Goal: Task Accomplishment & Management: Complete application form

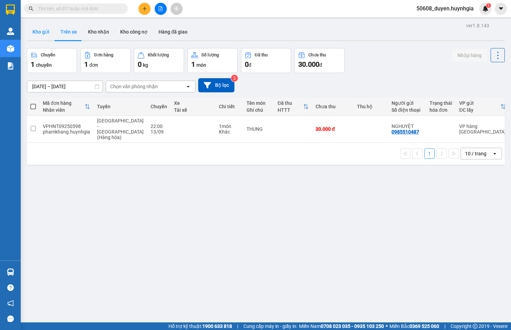
click at [40, 33] on button "Kho gửi" at bounding box center [41, 31] width 28 height 17
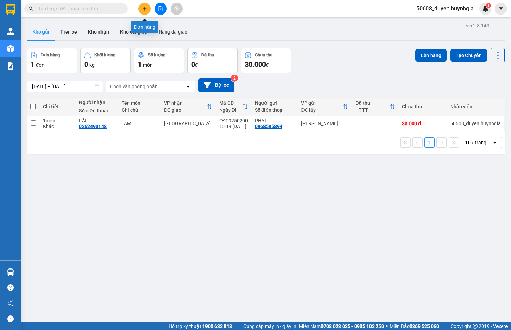
click at [150, 9] on button at bounding box center [145, 9] width 12 height 12
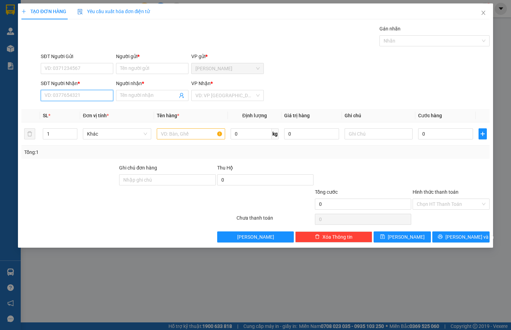
click at [96, 94] on input "SĐT Người Nhận *" at bounding box center [77, 95] width 73 height 11
click at [46, 96] on input ".076665464" at bounding box center [77, 95] width 73 height 11
click at [69, 95] on input "076665464" at bounding box center [77, 95] width 73 height 11
type input "0766654646"
click at [124, 94] on input "Người nhận *" at bounding box center [148, 96] width 57 height 8
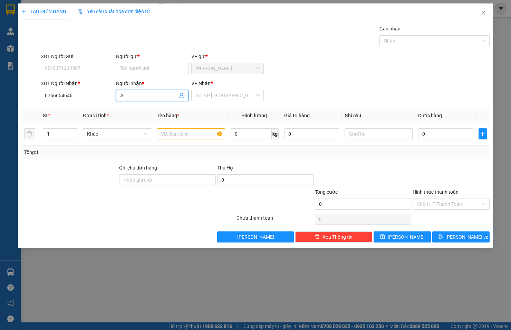
type input "A"
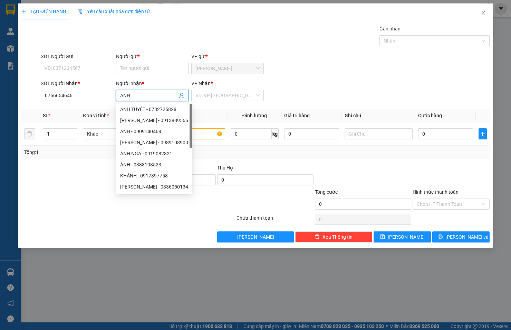
type input "ÁNH"
click at [94, 68] on input "SĐT Người Gửi" at bounding box center [77, 68] width 73 height 11
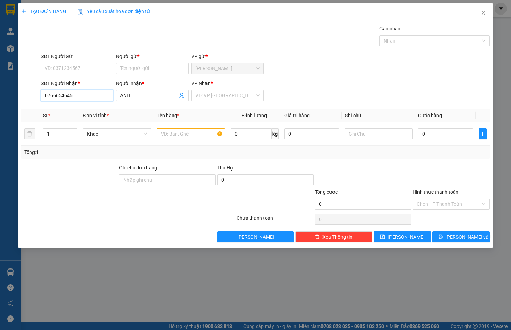
drag, startPoint x: 71, startPoint y: 96, endPoint x: 32, endPoint y: 100, distance: 39.3
click at [32, 100] on div "SĐT Người Nhận * 0766654646 0766654646 Người nhận * ÁNH VP Nhận * VD: VP [GEOGR…" at bounding box center [256, 91] width 470 height 24
click at [65, 70] on input "SĐT Người Gửi" at bounding box center [77, 68] width 73 height 11
paste input "0766654646"
type input "0766654646"
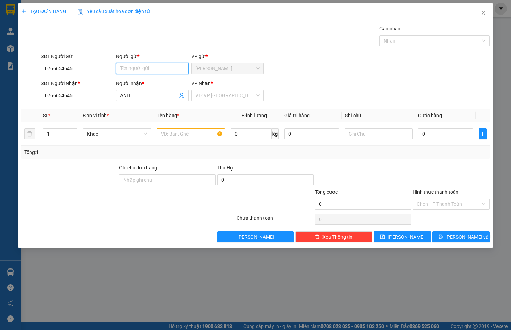
click at [128, 67] on input "Người gửi *" at bounding box center [152, 68] width 73 height 11
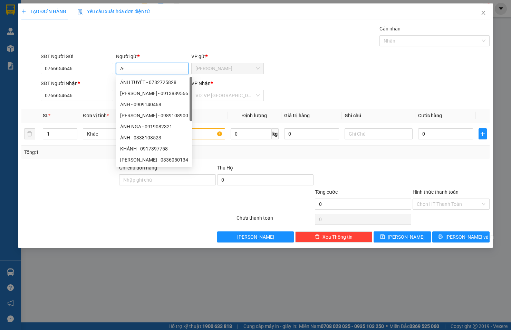
type input "A"
type input "ÁNH"
click at [244, 96] on input "search" at bounding box center [225, 95] width 59 height 10
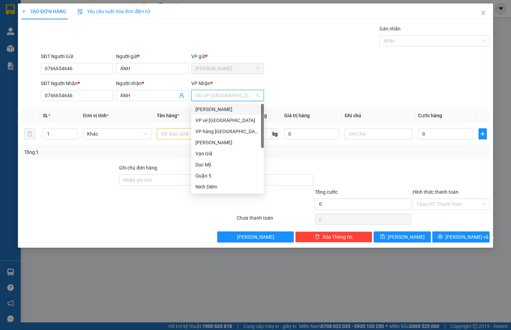
click at [238, 108] on div "[PERSON_NAME]" at bounding box center [228, 109] width 64 height 8
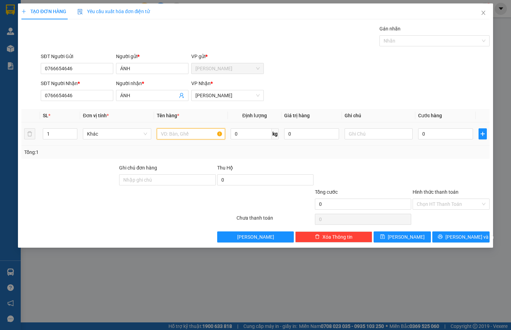
click at [193, 136] on input "text" at bounding box center [191, 133] width 68 height 11
click at [30, 134] on tr "1 Khác 0 kg 0 0" at bounding box center [255, 133] width 468 height 23
type input "4"
click at [175, 130] on input "text" at bounding box center [191, 133] width 68 height 11
type input "2T+2 XỌT"
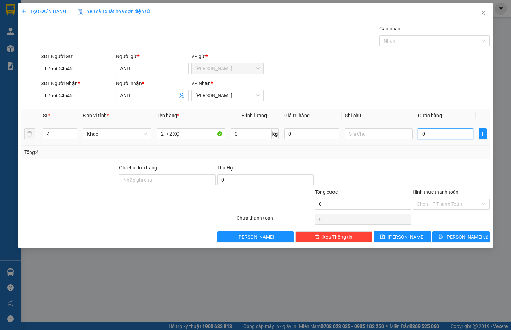
click at [439, 132] on input "0" at bounding box center [445, 133] width 55 height 11
click at [387, 133] on input "text" at bounding box center [379, 133] width 68 height 11
paste input "hẻm 213/29 [PERSON_NAME] (d2 cũ) p.25 q.bình thạnh tphcm"
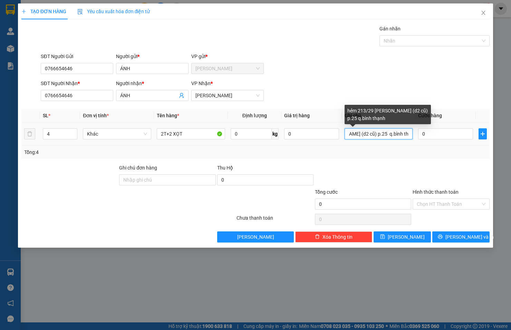
click at [385, 135] on input "hẻm 213/29 [PERSON_NAME] (d2 cũ) p.25 q.bình thạnh" at bounding box center [379, 133] width 68 height 11
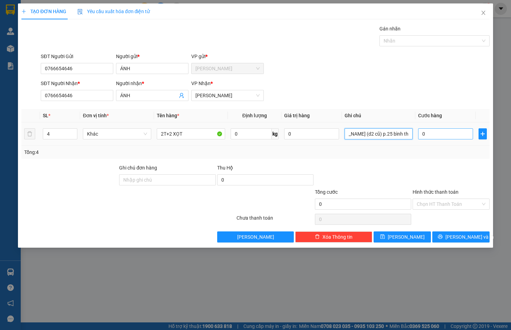
type input "hẻm 213/29 [PERSON_NAME] (d2 cũ) p.25 bình thạnh"
click at [429, 132] on input "0" at bounding box center [445, 133] width 55 height 11
click at [453, 135] on input "0" at bounding box center [445, 133] width 55 height 11
type input "04"
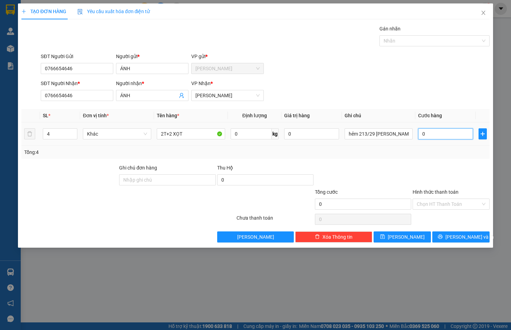
type input "4"
type input "045"
type input "45"
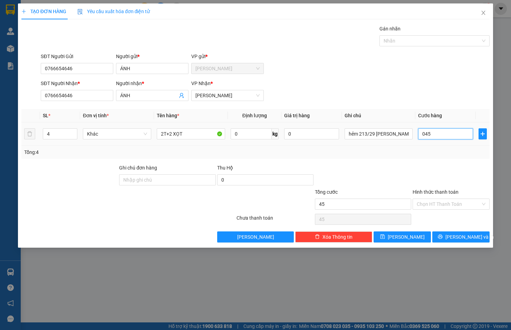
type input "0.450"
type input "450"
type input "450.000"
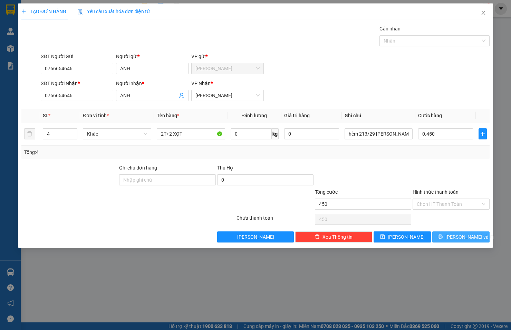
type input "450.000"
click at [443, 235] on icon "printer" at bounding box center [440, 236] width 5 height 5
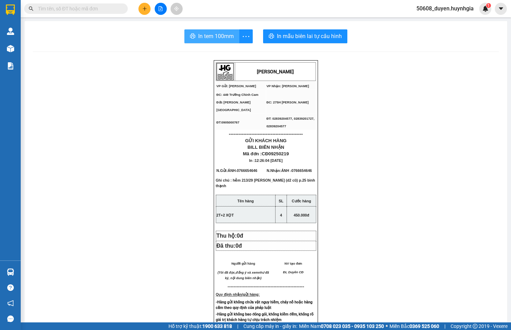
click at [213, 40] on span "In tem 100mm" at bounding box center [216, 36] width 36 height 9
click at [299, 37] on span "In mẫu biên lai tự cấu hình" at bounding box center [309, 36] width 65 height 9
click at [220, 35] on span "In tem 100mm" at bounding box center [216, 36] width 36 height 9
